Goal: Information Seeking & Learning: Learn about a topic

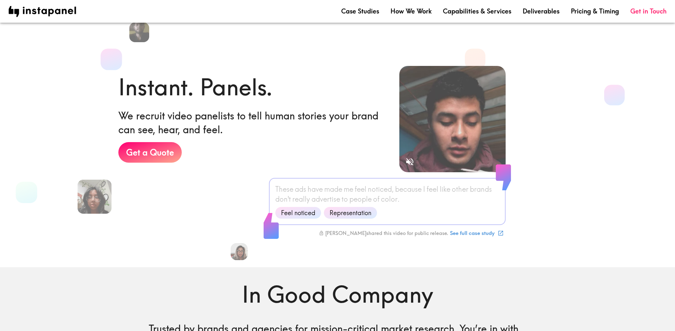
scroll to position [18, 0]
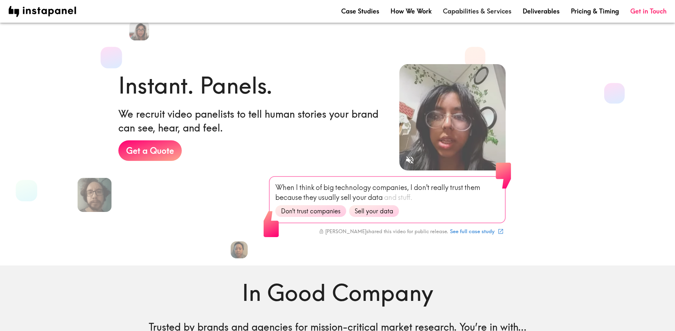
click at [463, 14] on link "Capabilities & Services" at bounding box center [477, 11] width 68 height 9
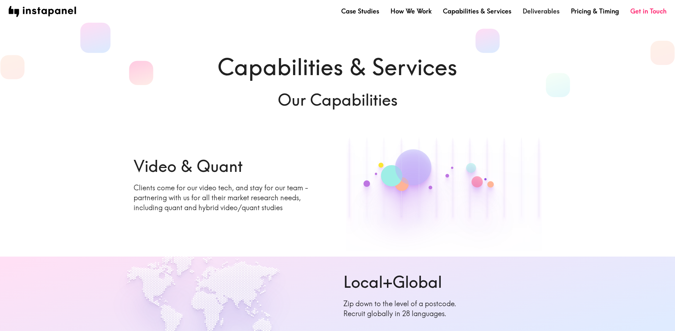
click at [544, 8] on link "Deliverables" at bounding box center [540, 11] width 37 height 9
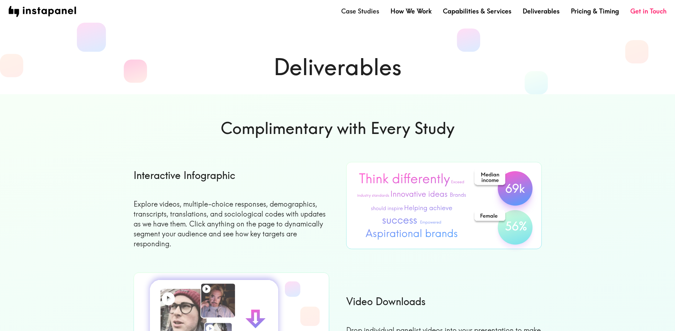
click at [373, 14] on link "Case Studies" at bounding box center [360, 11] width 38 height 9
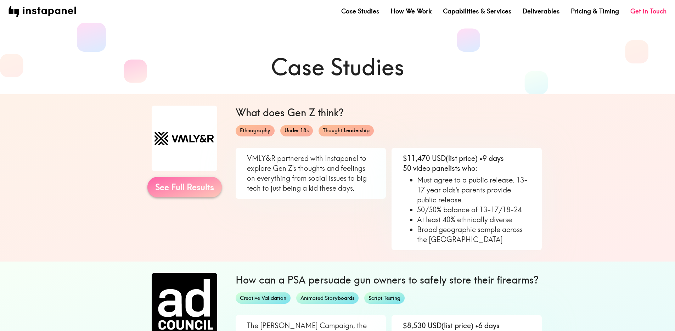
click at [204, 191] on link "See Full Results" at bounding box center [184, 187] width 74 height 21
click at [51, 11] on img at bounding box center [42, 11] width 68 height 11
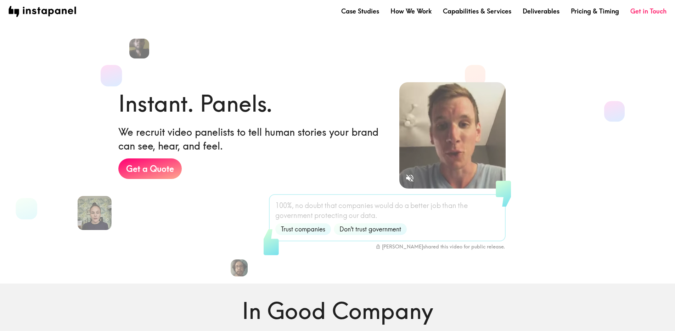
click at [81, 177] on section "Instant. Panels. We recruit video panelists to tell human stories your brand ca…" at bounding box center [331, 147] width 675 height 272
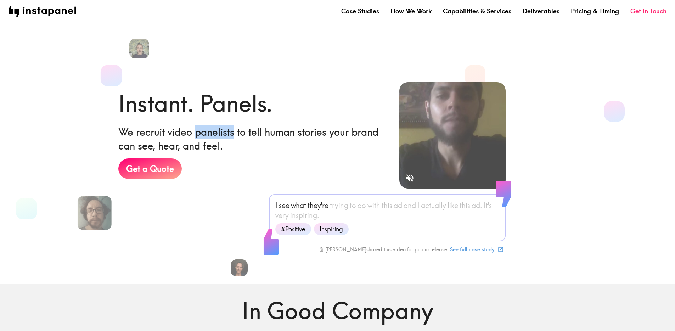
drag, startPoint x: 196, startPoint y: 133, endPoint x: 235, endPoint y: 131, distance: 39.0
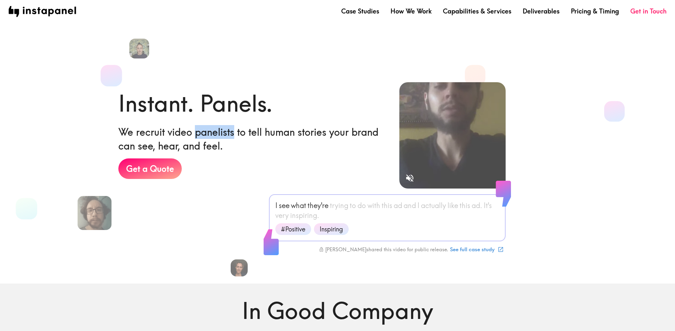
click at [235, 131] on h6 "We recruit video panelists to tell human stories your brand can see, hear, and …" at bounding box center [253, 139] width 270 height 28
copy h6 "panelists"
click at [234, 131] on h6 "We recruit video panelists to tell human stories your brand can see, hear, and …" at bounding box center [253, 139] width 270 height 28
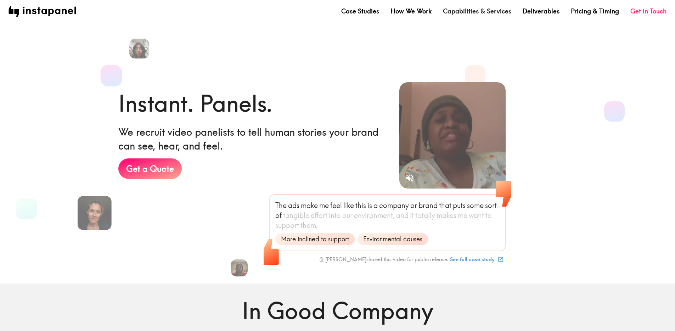
click at [473, 12] on link "Capabilities & Services" at bounding box center [477, 11] width 68 height 9
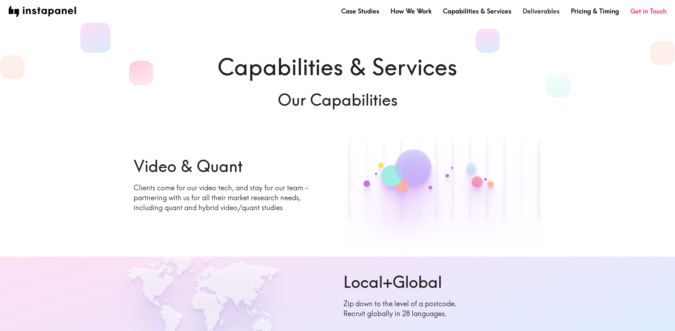
click at [534, 10] on link "Deliverables" at bounding box center [540, 11] width 37 height 9
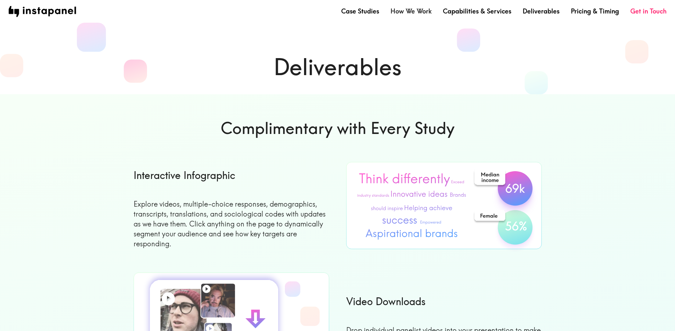
click at [397, 11] on link "How We Work" at bounding box center [410, 11] width 41 height 9
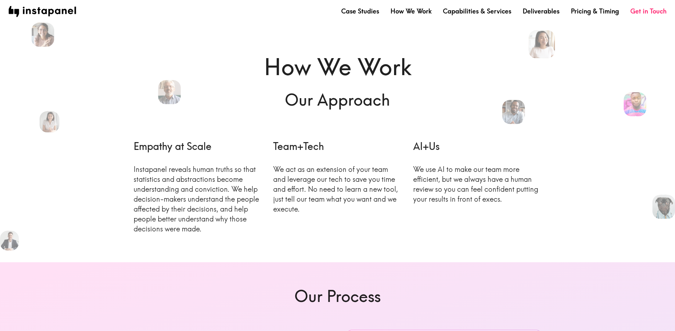
click at [352, 61] on h1 "How We Work" at bounding box center [338, 67] width 408 height 32
